Goal: Task Accomplishment & Management: Use online tool/utility

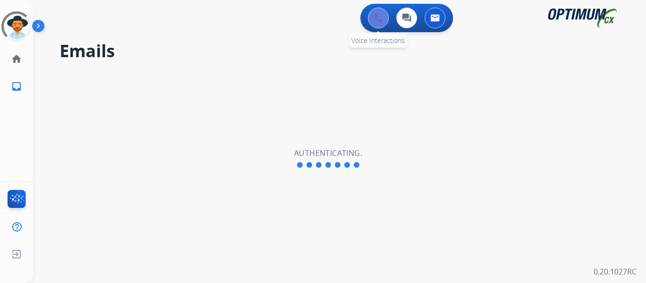
click at [374, 18] on button at bounding box center [378, 18] width 21 height 21
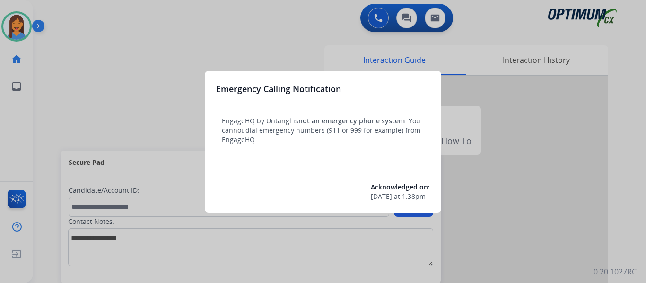
click at [88, 93] on div at bounding box center [323, 141] width 646 height 283
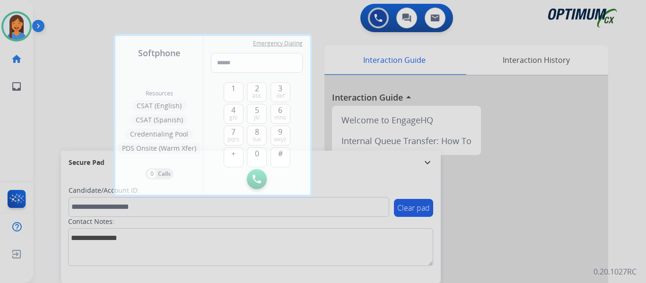
click at [61, 96] on div at bounding box center [323, 141] width 646 height 283
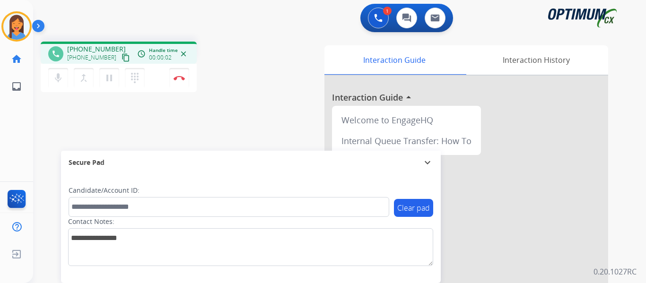
click at [122, 58] on mat-icon "content_copy" at bounding box center [126, 57] width 9 height 9
click at [182, 76] on img at bounding box center [179, 78] width 11 height 5
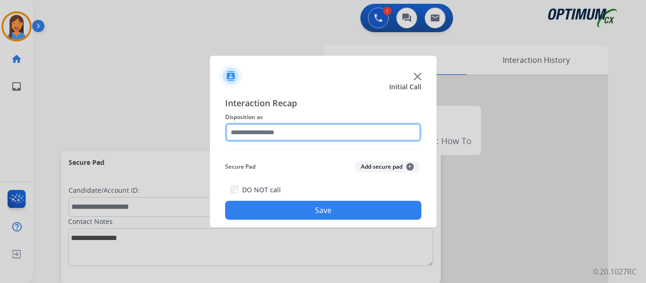
click at [280, 126] on input "text" at bounding box center [323, 132] width 196 height 19
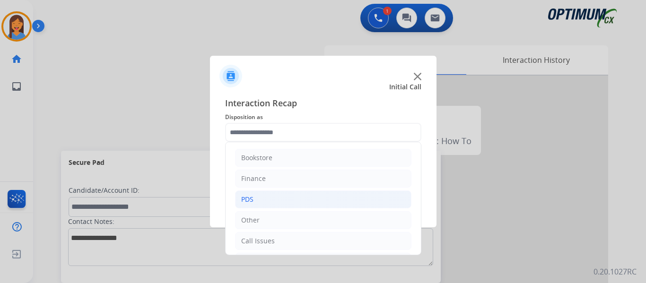
click at [253, 201] on div "PDS" at bounding box center [247, 199] width 12 height 9
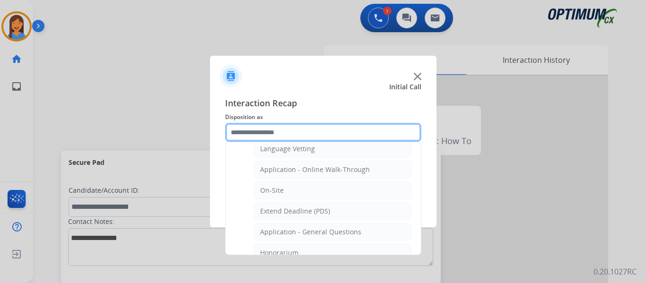
scroll to position [237, 0]
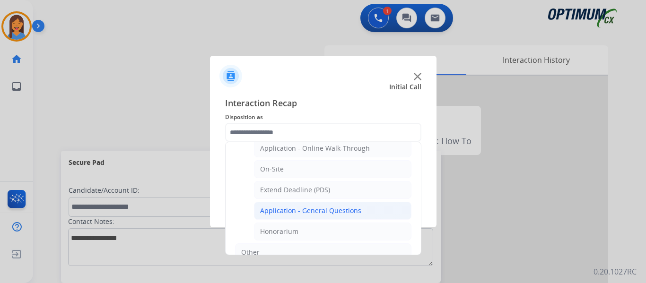
click at [298, 216] on li "Application - General Questions" at bounding box center [333, 211] width 158 height 18
type input "**********"
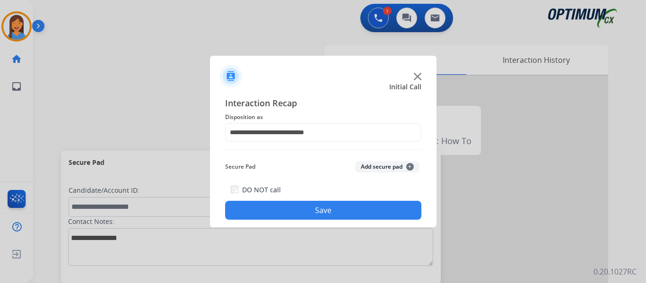
click at [298, 214] on button "Save" at bounding box center [323, 210] width 196 height 19
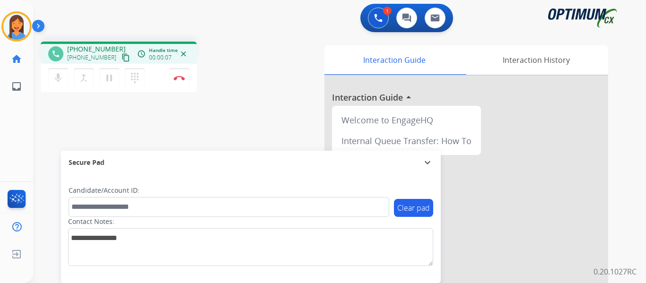
click at [122, 56] on mat-icon "content_copy" at bounding box center [126, 57] width 9 height 9
click at [177, 82] on button "Disconnect" at bounding box center [179, 78] width 20 height 20
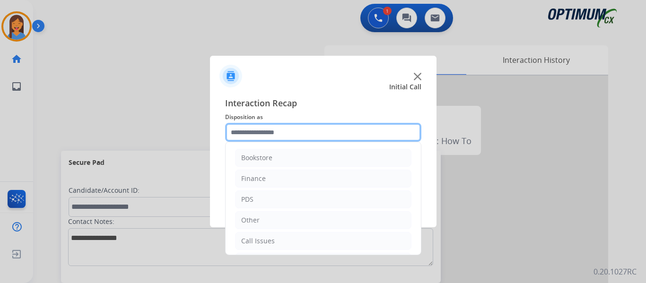
click at [272, 127] on input "text" at bounding box center [323, 132] width 196 height 19
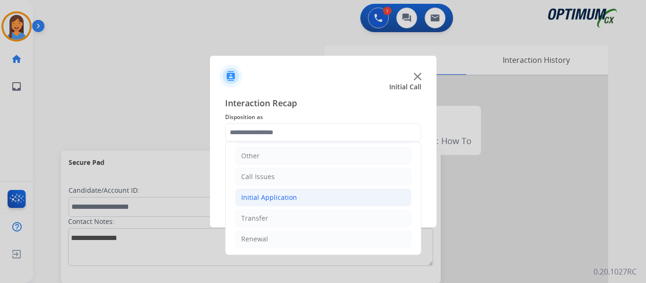
click at [282, 201] on div "Initial Application" at bounding box center [269, 197] width 56 height 9
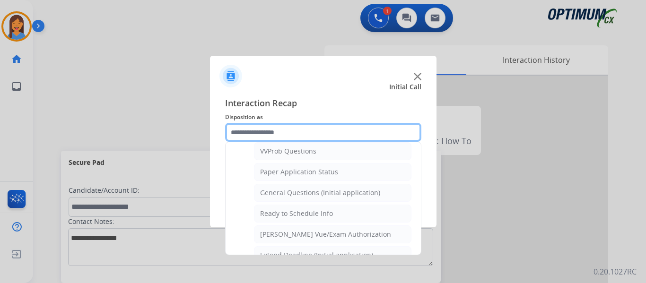
scroll to position [537, 0]
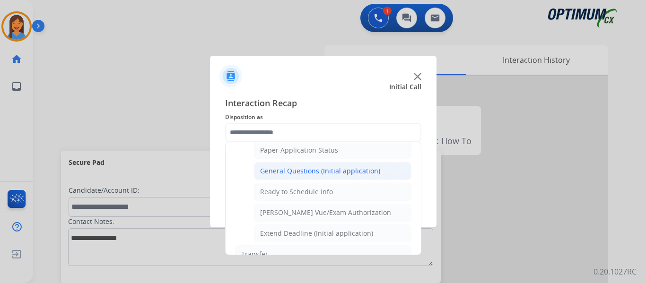
click at [294, 173] on div "General Questions (Initial application)" at bounding box center [320, 171] width 120 height 9
type input "**********"
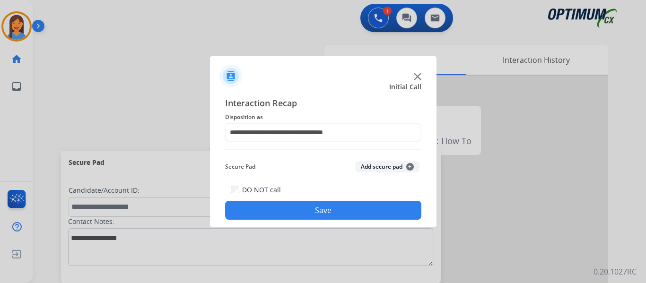
click at [305, 208] on button "Save" at bounding box center [323, 210] width 196 height 19
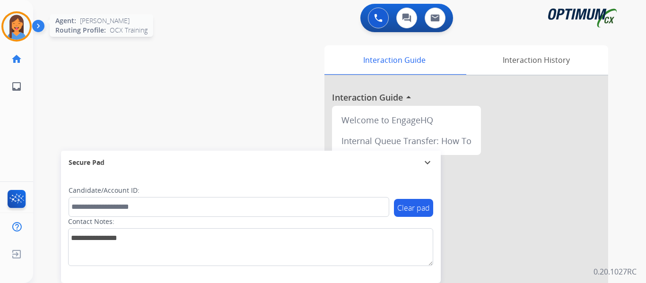
drag, startPoint x: 17, startPoint y: 32, endPoint x: 29, endPoint y: 35, distance: 12.6
click at [17, 32] on img at bounding box center [16, 26] width 26 height 26
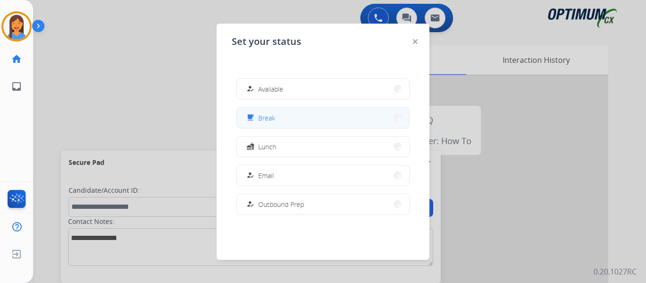
click at [334, 121] on button "free_breakfast Break" at bounding box center [323, 118] width 172 height 20
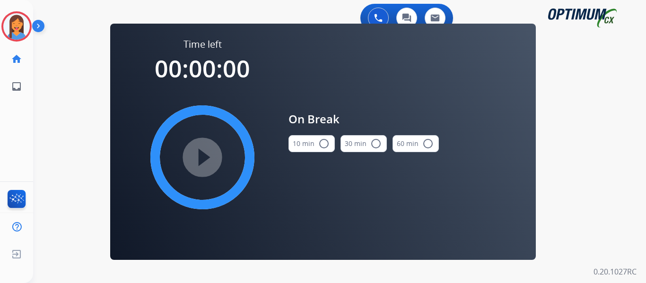
click at [306, 148] on button "10 min radio_button_unchecked" at bounding box center [312, 143] width 46 height 17
click at [208, 158] on mat-icon "play_circle_filled" at bounding box center [202, 157] width 11 height 11
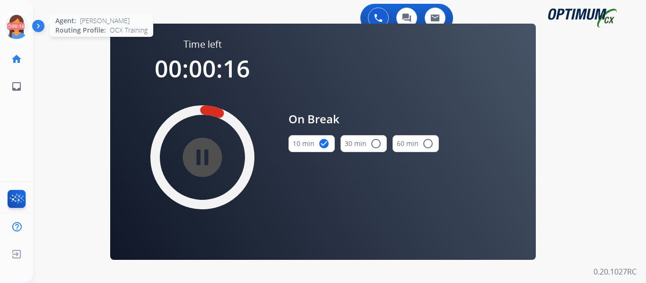
click at [20, 28] on icon at bounding box center [16, 26] width 31 height 31
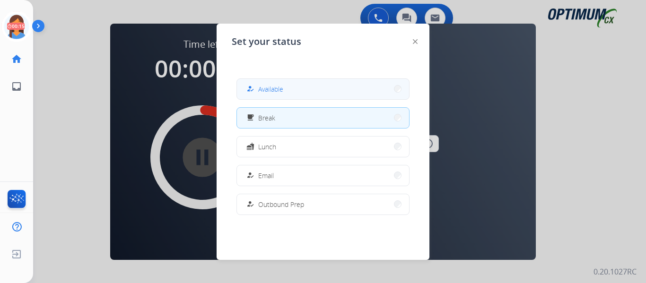
click at [263, 92] on span "Available" at bounding box center [270, 89] width 25 height 10
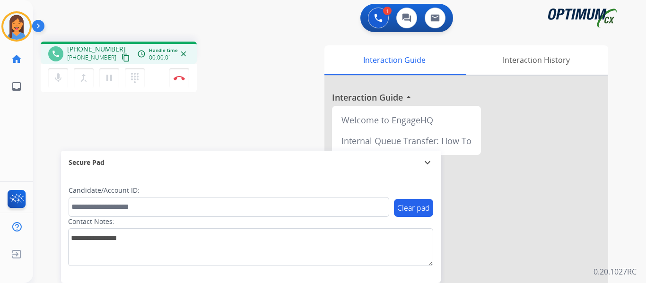
click at [122, 59] on mat-icon "content_copy" at bounding box center [126, 57] width 9 height 9
click at [177, 74] on button "Disconnect" at bounding box center [179, 78] width 20 height 20
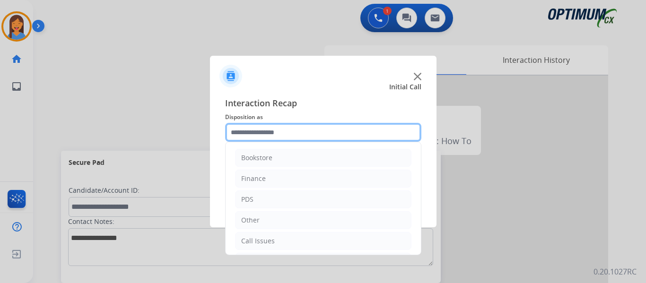
click at [272, 134] on input "text" at bounding box center [323, 132] width 196 height 19
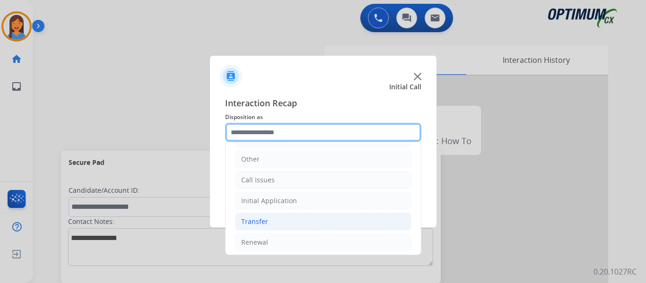
scroll to position [64, 0]
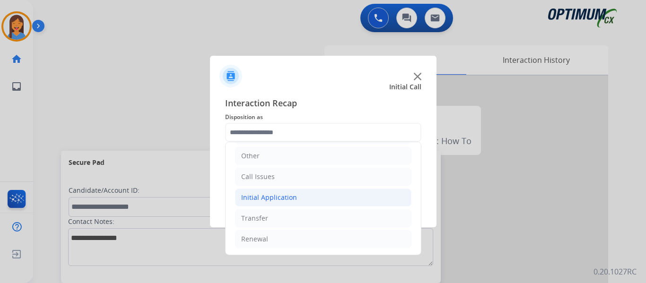
click at [271, 197] on div "Initial Application" at bounding box center [269, 197] width 56 height 9
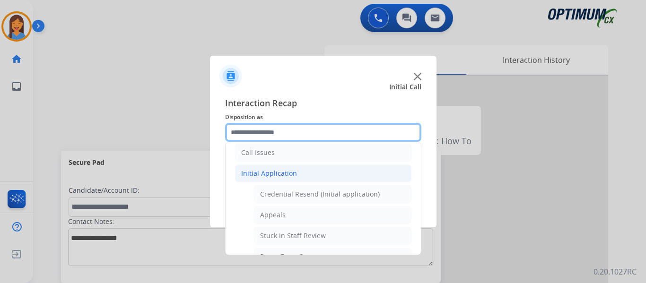
scroll to position [112, 0]
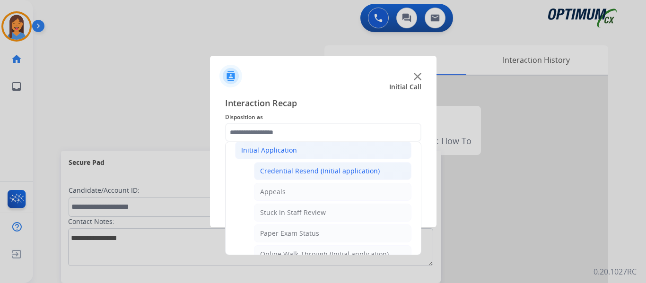
click at [295, 172] on div "Credential Resend (Initial application)" at bounding box center [320, 171] width 120 height 9
type input "**********"
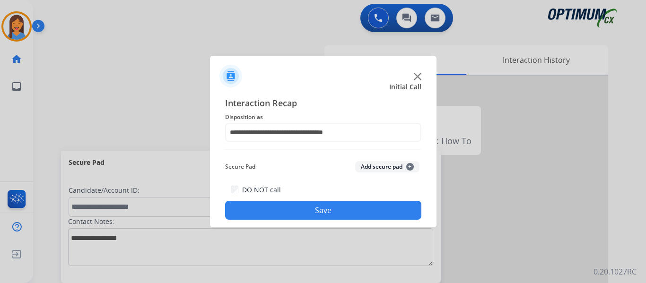
click at [314, 207] on button "Save" at bounding box center [323, 210] width 196 height 19
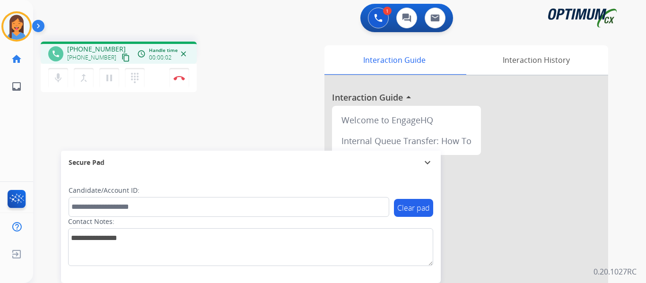
click at [122, 59] on mat-icon "content_copy" at bounding box center [126, 57] width 9 height 9
click at [179, 79] on img at bounding box center [179, 78] width 11 height 5
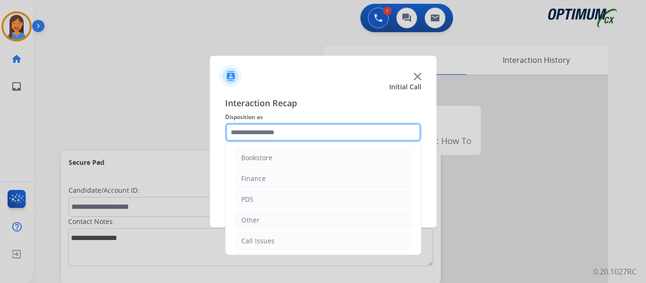
click at [256, 132] on input "text" at bounding box center [323, 132] width 196 height 19
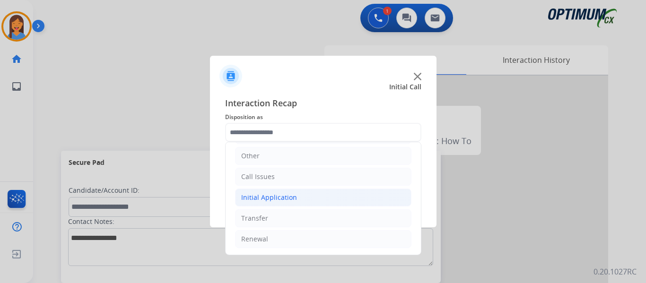
click at [276, 197] on div "Initial Application" at bounding box center [269, 197] width 56 height 9
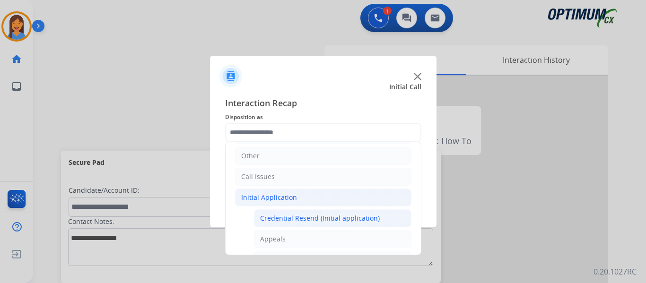
click at [289, 219] on div "Credential Resend (Initial application)" at bounding box center [320, 218] width 120 height 9
type input "**********"
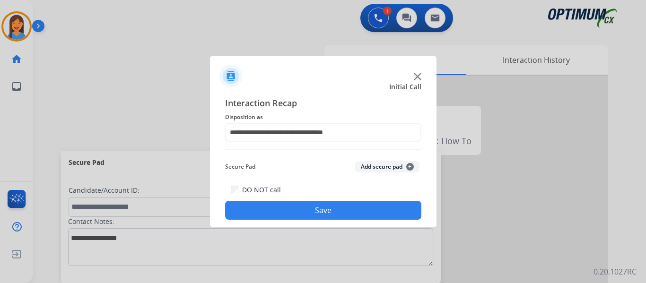
click at [299, 208] on button "Save" at bounding box center [323, 210] width 196 height 19
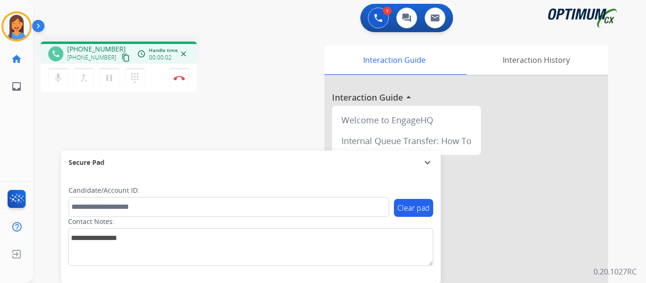
click at [122, 61] on mat-icon "content_copy" at bounding box center [126, 57] width 9 height 9
click at [180, 80] on img at bounding box center [179, 78] width 11 height 5
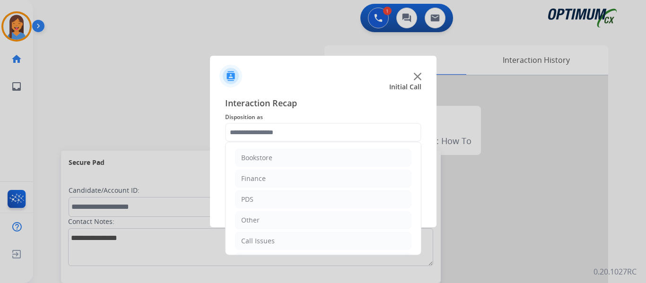
click at [254, 132] on input "text" at bounding box center [323, 132] width 196 height 19
click at [264, 237] on div "Renewal" at bounding box center [254, 239] width 27 height 9
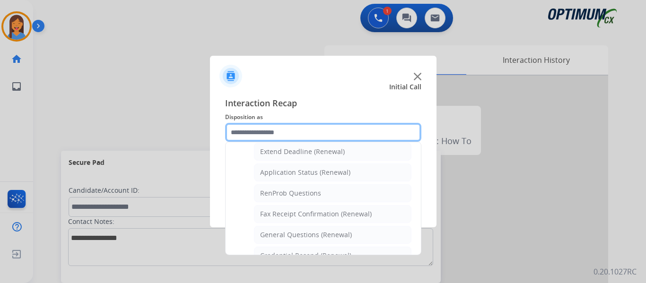
scroll to position [206, 0]
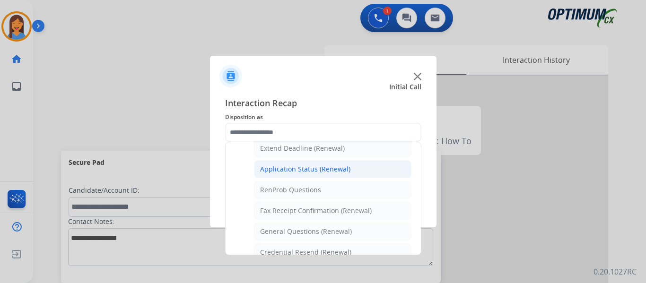
click at [309, 169] on div "Application Status (Renewal)" at bounding box center [305, 169] width 90 height 9
type input "**********"
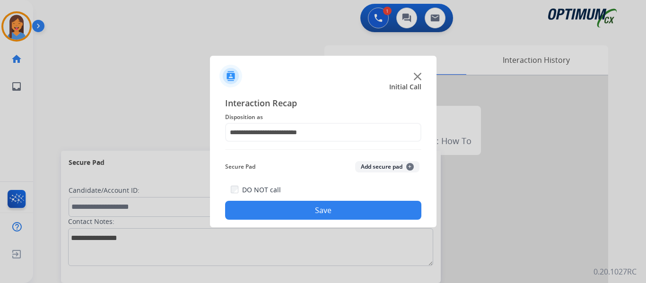
click at [325, 207] on button "Save" at bounding box center [323, 210] width 196 height 19
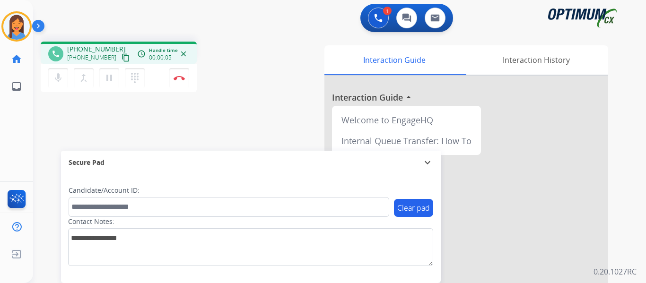
drag, startPoint x: 116, startPoint y: 60, endPoint x: 195, endPoint y: 70, distance: 80.1
click at [122, 60] on mat-icon "content_copy" at bounding box center [126, 57] width 9 height 9
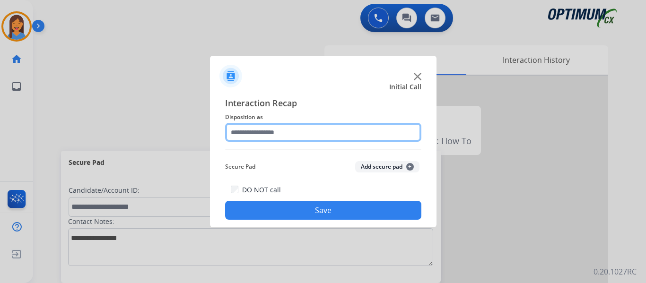
click at [303, 132] on input "text" at bounding box center [323, 132] width 196 height 19
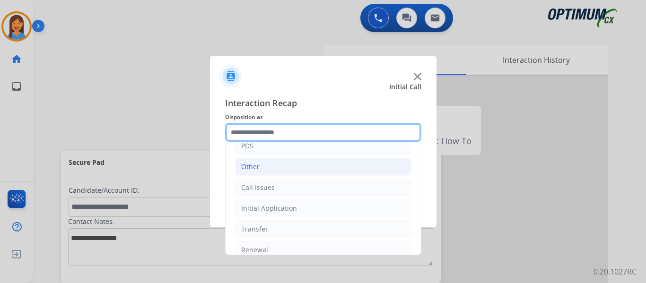
scroll to position [64, 0]
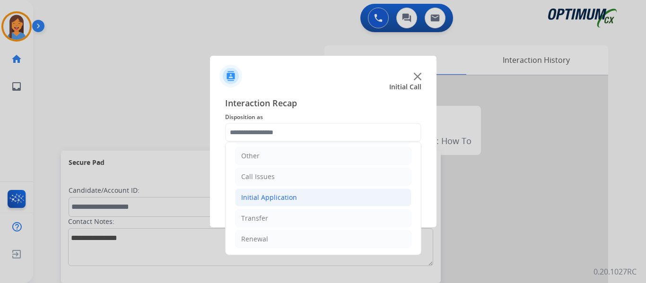
click at [279, 202] on div "Initial Application" at bounding box center [269, 197] width 56 height 9
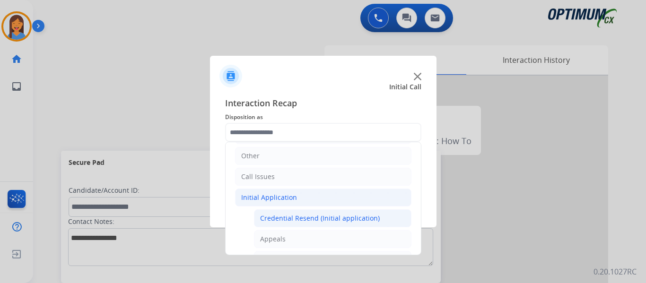
click at [296, 219] on div "Credential Resend (Initial application)" at bounding box center [320, 218] width 120 height 9
type input "**********"
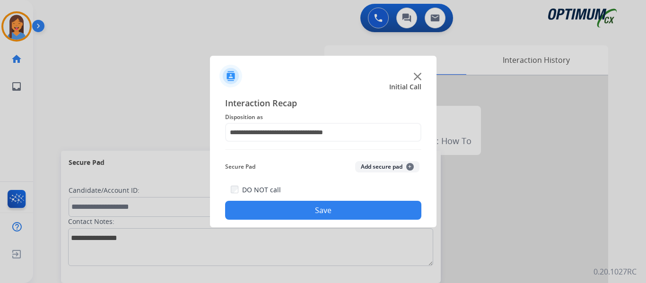
click at [353, 212] on button "Save" at bounding box center [323, 210] width 196 height 19
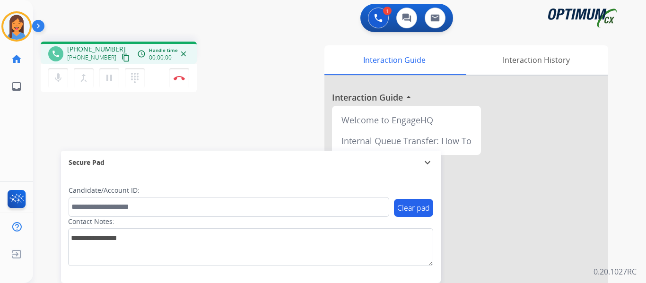
click at [122, 58] on mat-icon "content_copy" at bounding box center [126, 57] width 9 height 9
click at [122, 57] on mat-icon "content_copy" at bounding box center [126, 57] width 9 height 9
click at [182, 77] on img at bounding box center [179, 78] width 11 height 5
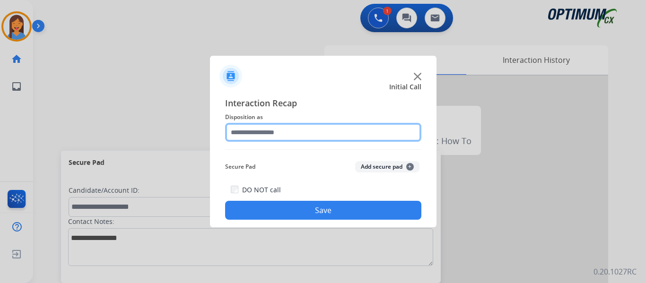
click at [243, 131] on input "text" at bounding box center [323, 132] width 196 height 19
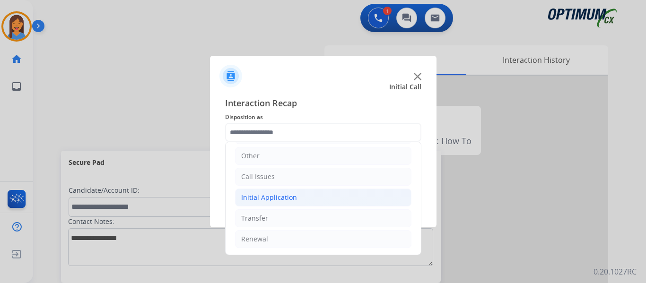
click at [280, 193] on div "Initial Application" at bounding box center [269, 197] width 56 height 9
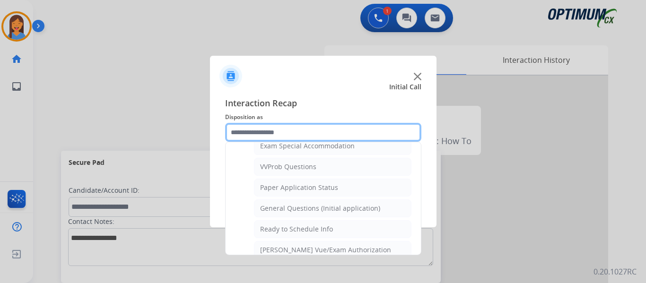
scroll to position [537, 0]
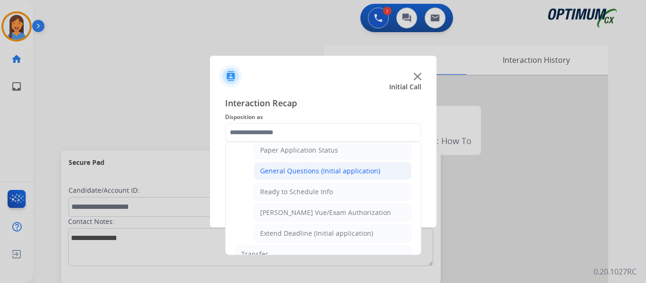
click at [308, 172] on div "General Questions (Initial application)" at bounding box center [320, 171] width 120 height 9
type input "**********"
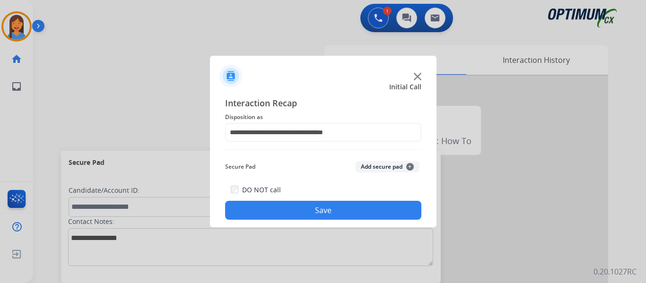
click at [331, 206] on button "Save" at bounding box center [323, 210] width 196 height 19
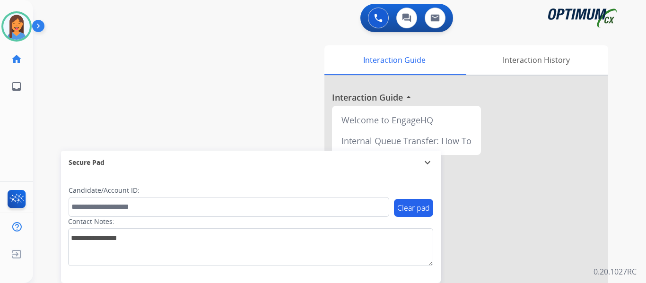
click at [199, 78] on div "swap_horiz Break voice bridge close_fullscreen Connect 3-Way Call merge_type Se…" at bounding box center [328, 231] width 590 height 395
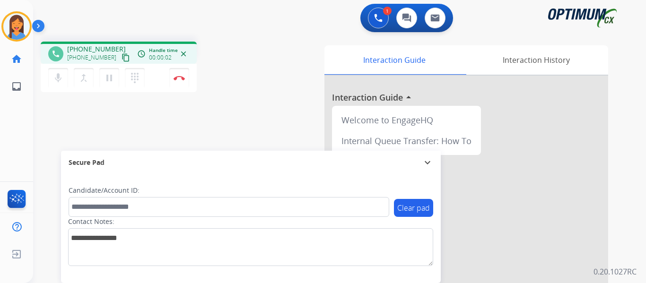
click at [122, 61] on mat-icon "content_copy" at bounding box center [126, 57] width 9 height 9
click at [176, 78] on img at bounding box center [179, 78] width 11 height 5
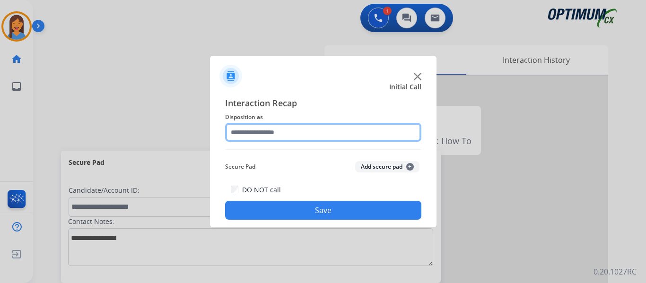
click at [292, 132] on input "text" at bounding box center [323, 132] width 196 height 19
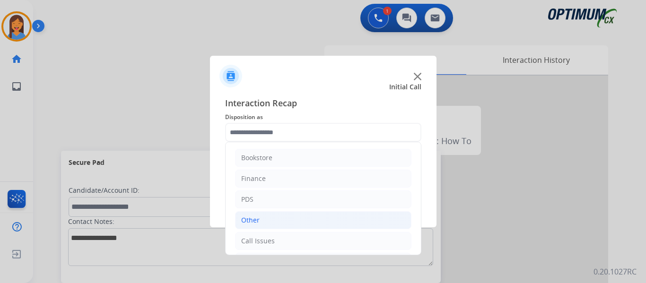
click at [272, 221] on li "Other" at bounding box center [323, 220] width 176 height 18
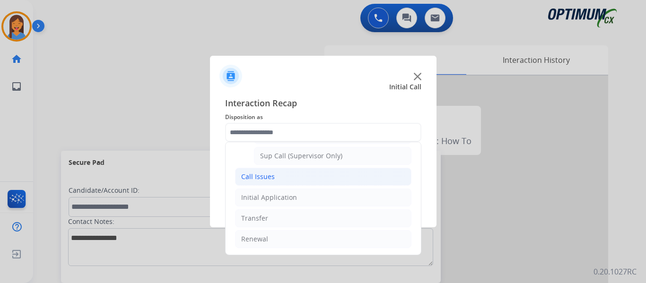
click at [270, 172] on li "Call Issues" at bounding box center [323, 177] width 176 height 18
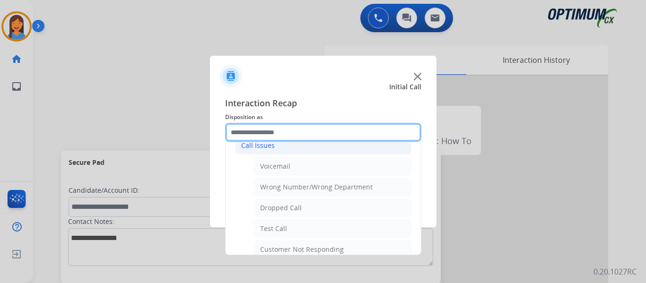
scroll to position [74, 0]
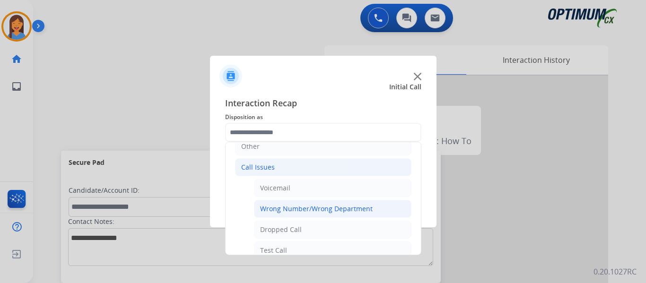
click at [303, 205] on div "Wrong Number/Wrong Department" at bounding box center [316, 208] width 113 height 9
type input "**********"
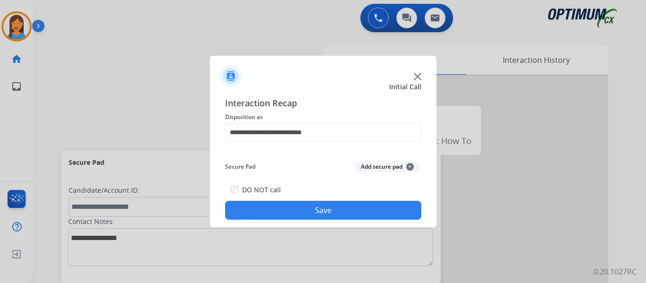
click at [328, 210] on button "Save" at bounding box center [323, 210] width 196 height 19
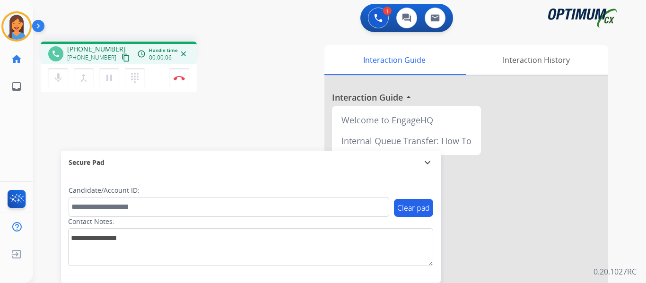
click at [122, 56] on mat-icon "content_copy" at bounding box center [126, 57] width 9 height 9
click at [177, 81] on button "Disconnect" at bounding box center [179, 78] width 20 height 20
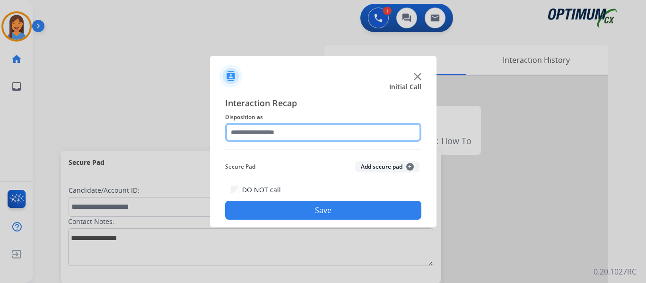
click at [268, 139] on input "text" at bounding box center [323, 132] width 196 height 19
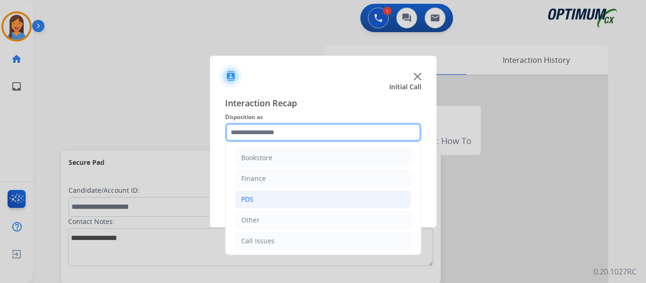
scroll to position [47, 0]
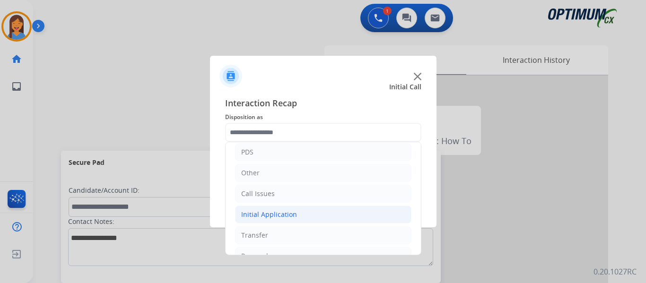
click at [286, 222] on li "Initial Application" at bounding box center [323, 215] width 176 height 18
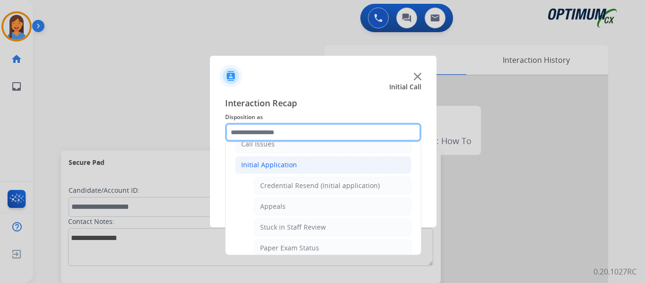
scroll to position [95, 0]
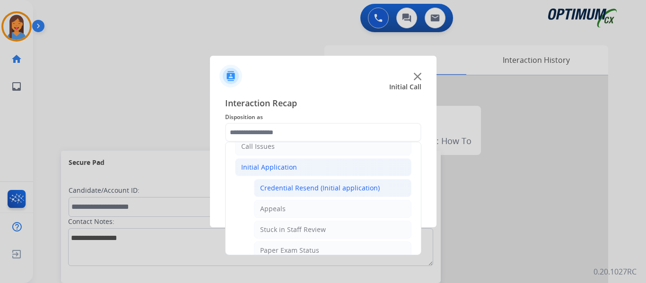
click at [301, 182] on li "Credential Resend (Initial application)" at bounding box center [333, 188] width 158 height 18
type input "**********"
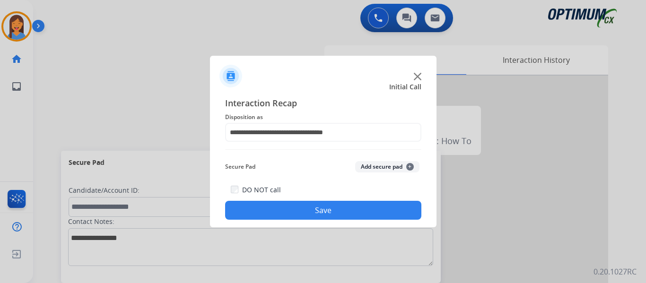
click at [312, 207] on button "Save" at bounding box center [323, 210] width 196 height 19
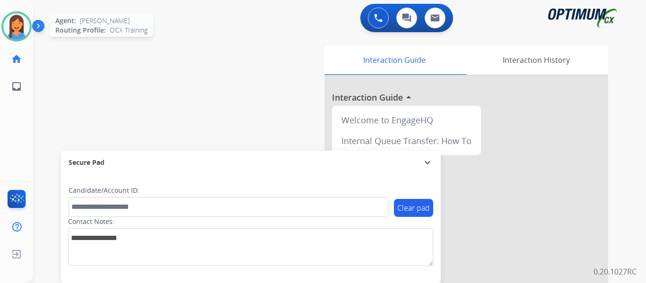
click at [23, 35] on img at bounding box center [16, 26] width 26 height 26
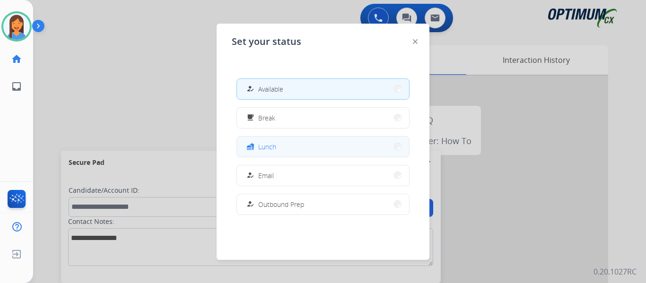
click at [303, 152] on button "fastfood Lunch" at bounding box center [323, 147] width 172 height 20
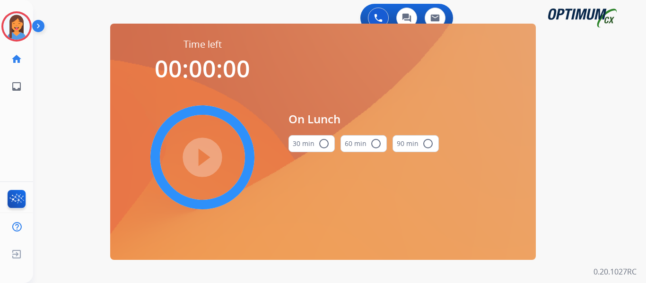
click at [302, 146] on button "30 min radio_button_unchecked" at bounding box center [312, 143] width 46 height 17
click at [208, 157] on mat-icon "play_circle_filled" at bounding box center [202, 157] width 11 height 11
